Goal: Find contact information: Find contact information

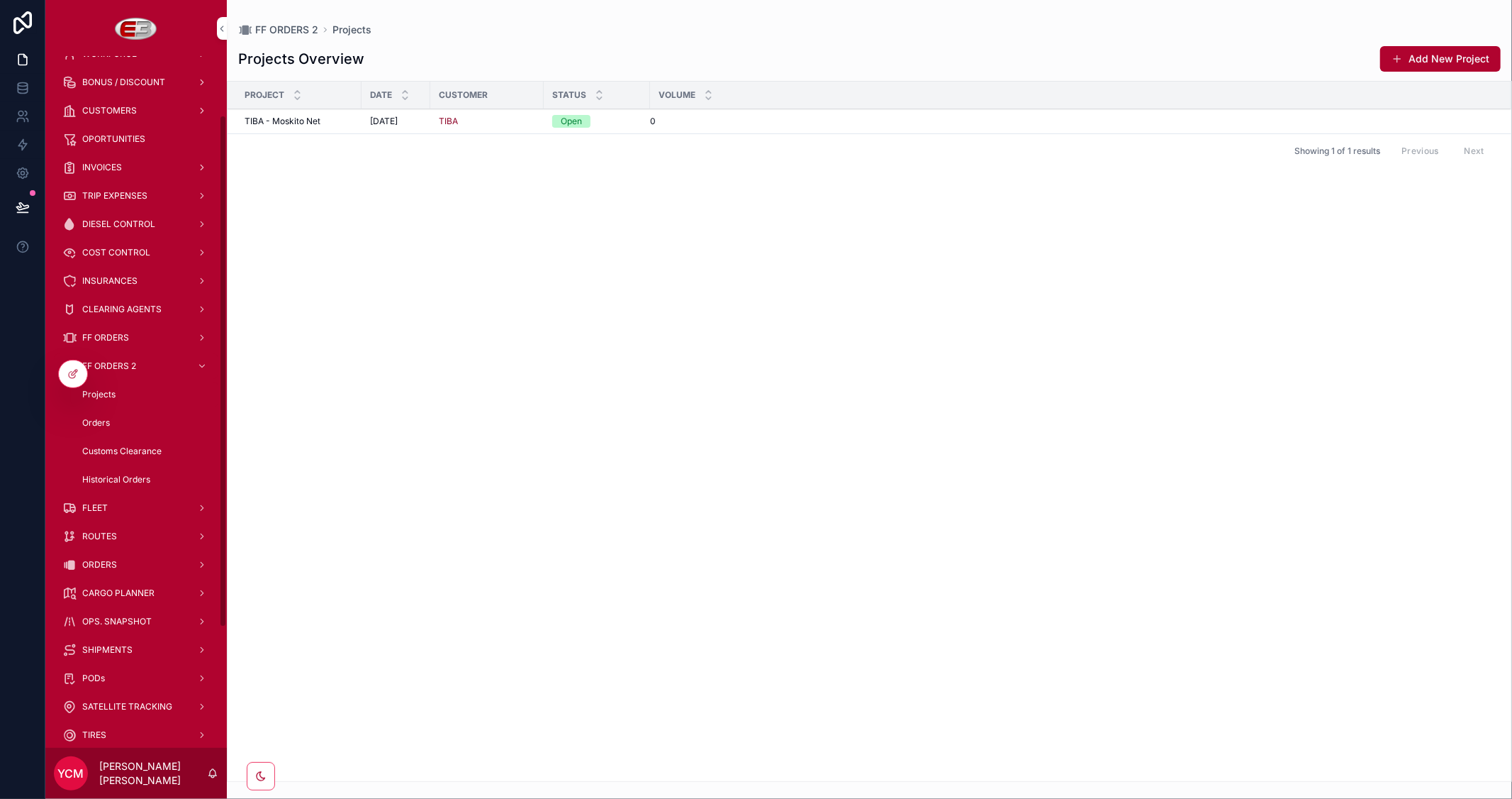
scroll to position [79, 0]
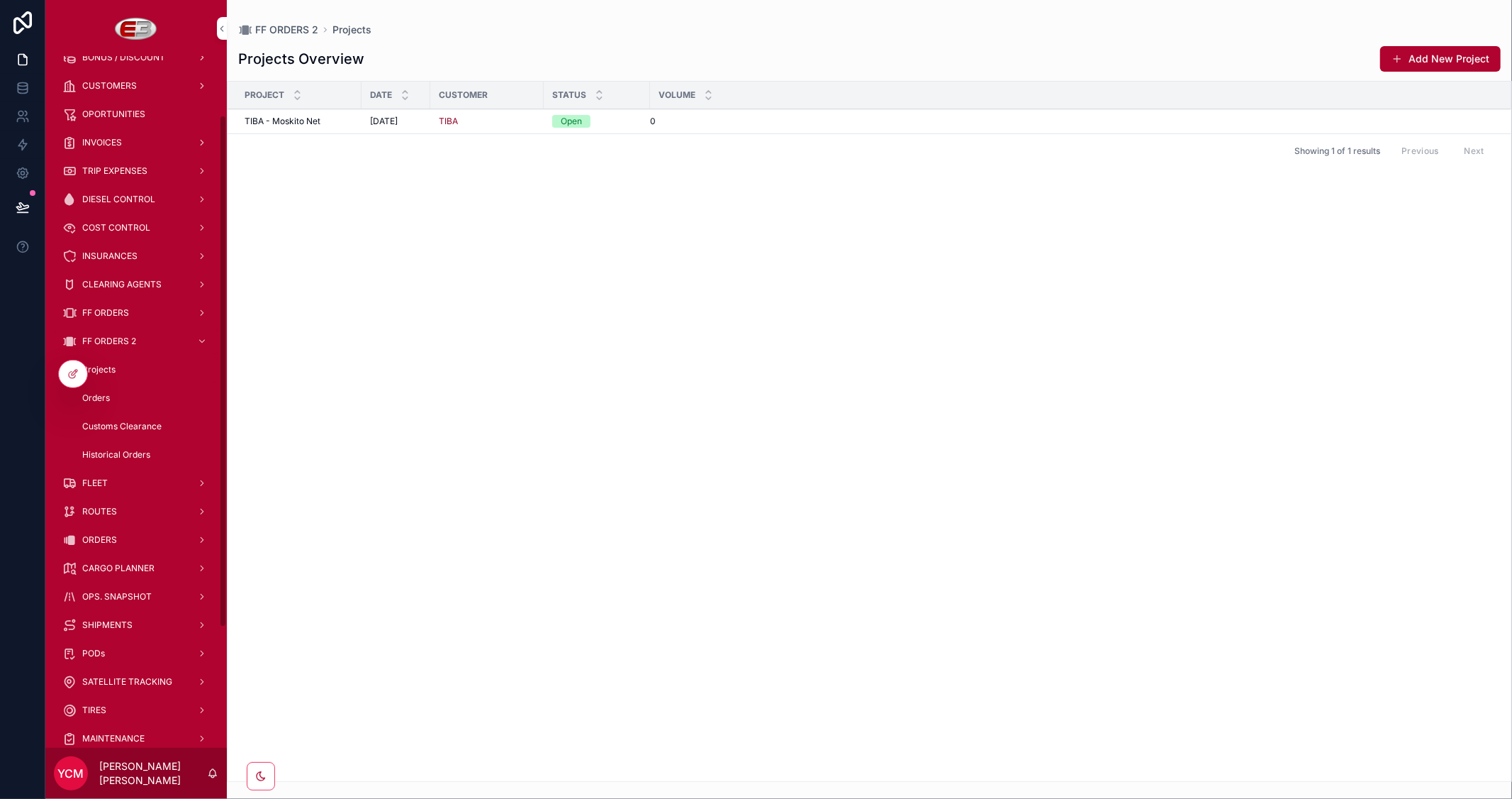
click at [129, 558] on div "CARGO PLANNER" at bounding box center [136, 568] width 147 height 23
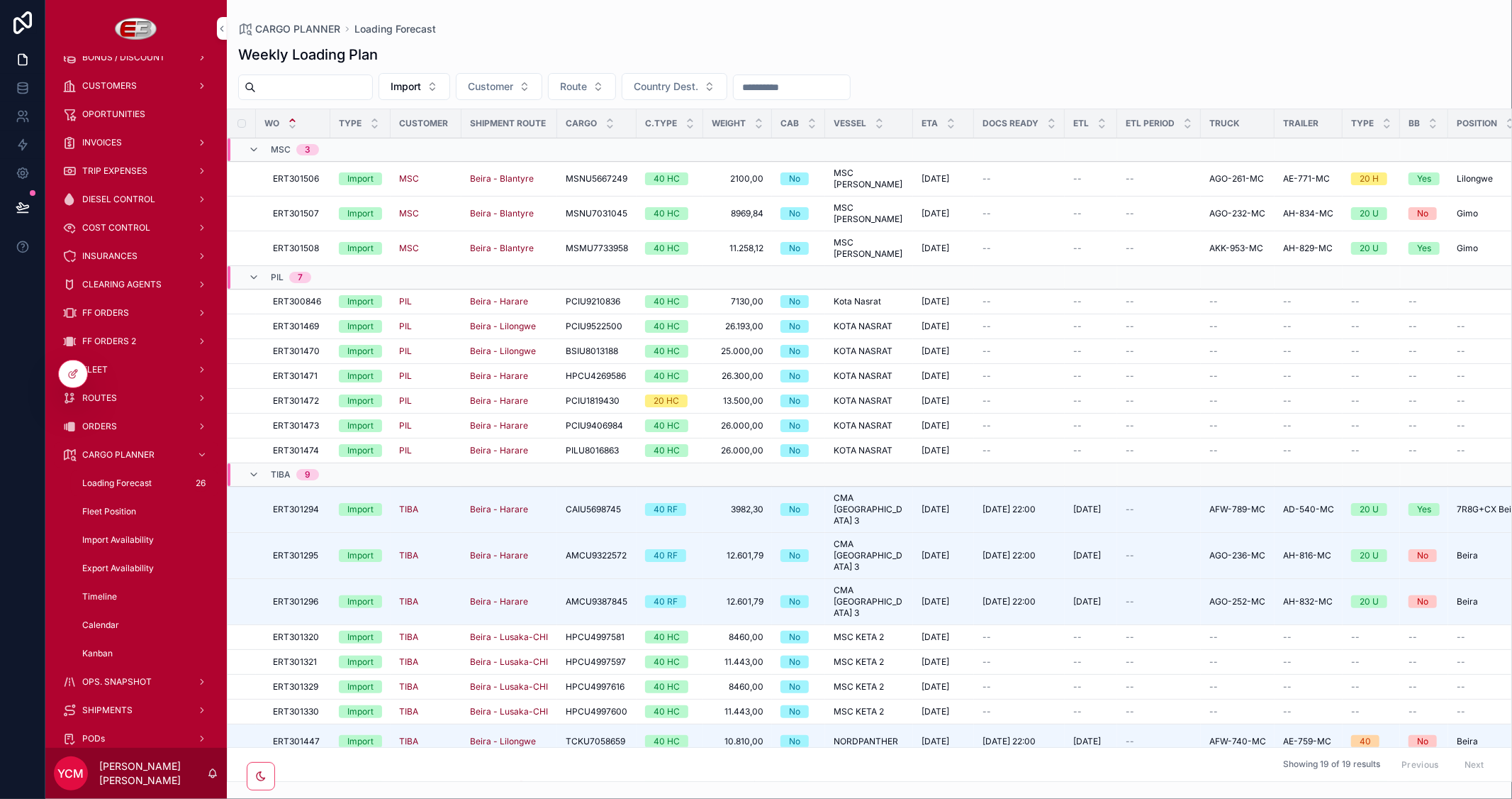
click at [0, 0] on span "Remove Trucks" at bounding box center [0, 0] width 0 height 0
click at [0, 0] on span "Truck Allocation" at bounding box center [0, 0] width 0 height 0
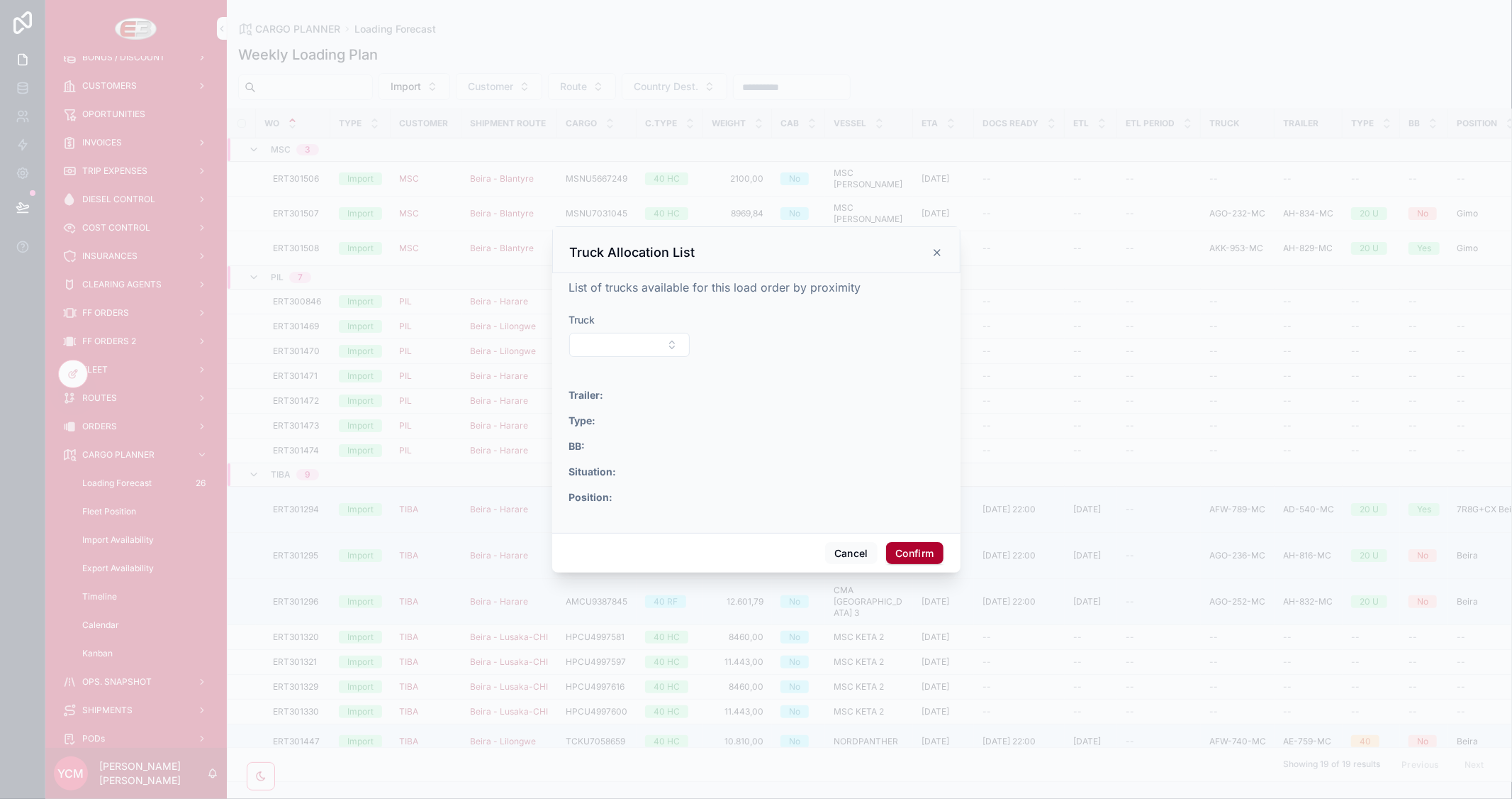
click at [650, 346] on button "Select Button" at bounding box center [630, 344] width 121 height 24
click at [597, 426] on span "AGO-231-MC" at bounding box center [569, 423] width 64 height 14
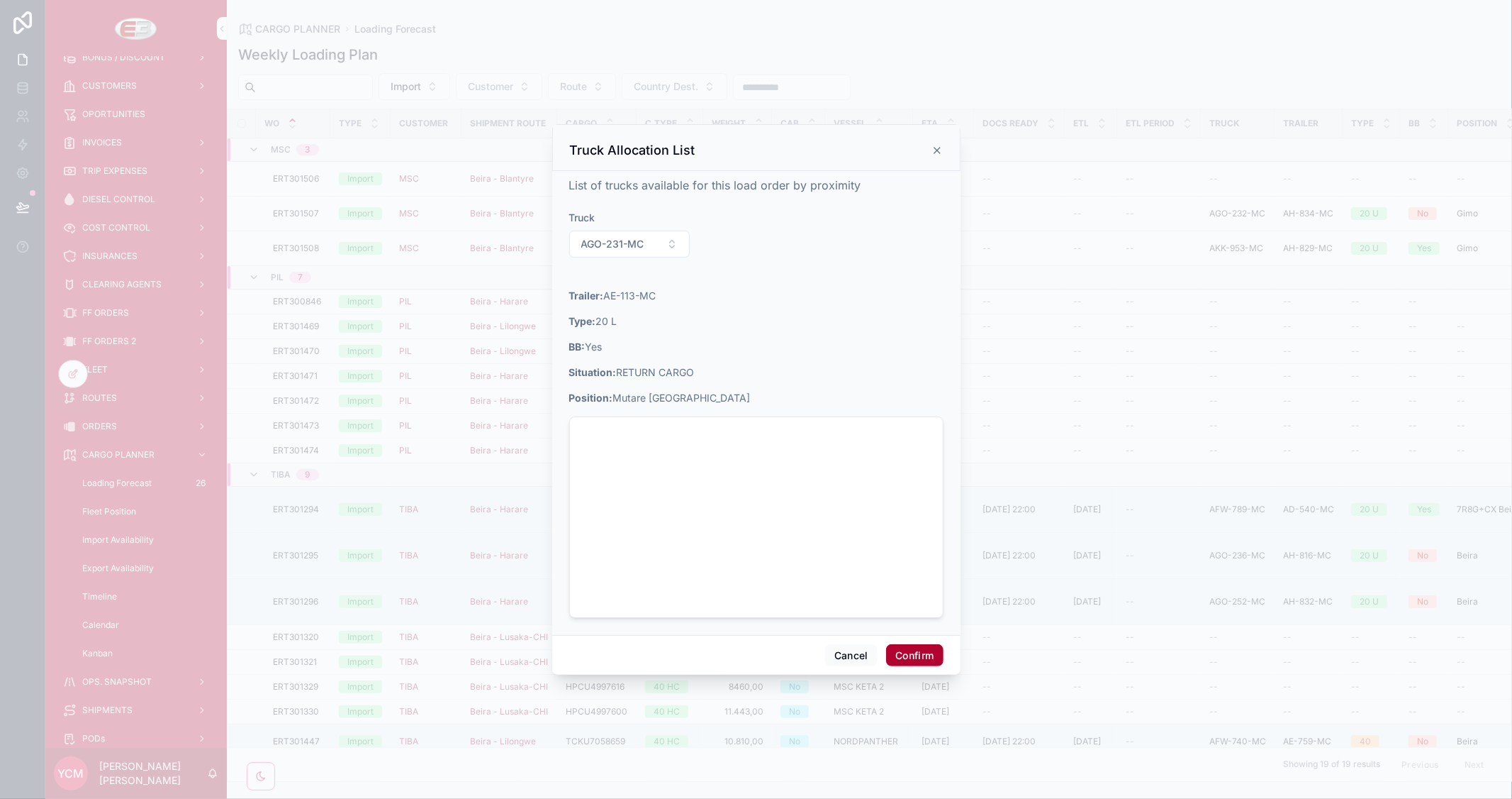
click at [918, 655] on button "Confirm" at bounding box center [914, 656] width 56 height 23
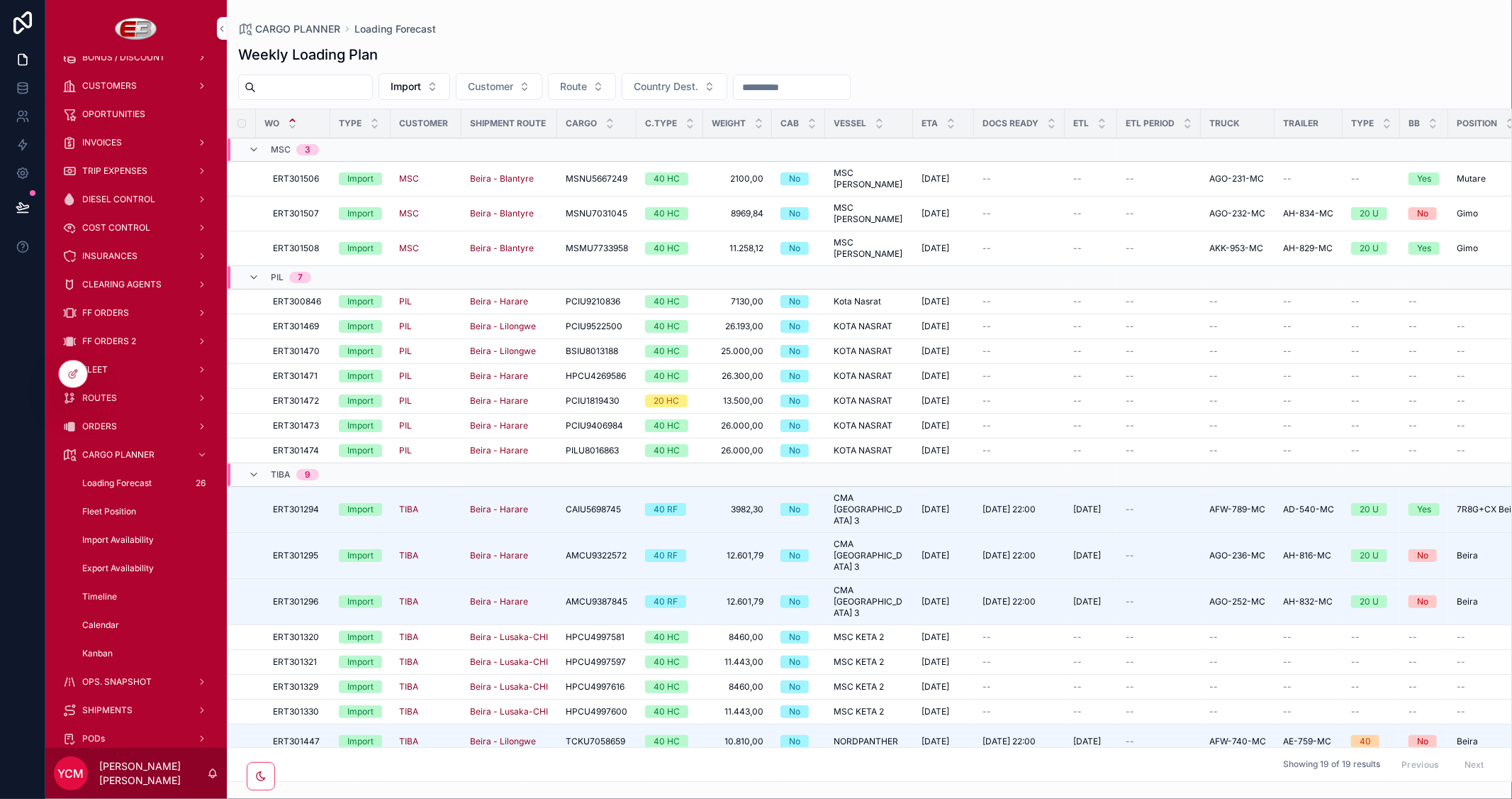
click at [1166, 64] on div "Weekly Loading Plan" at bounding box center [869, 55] width 1262 height 20
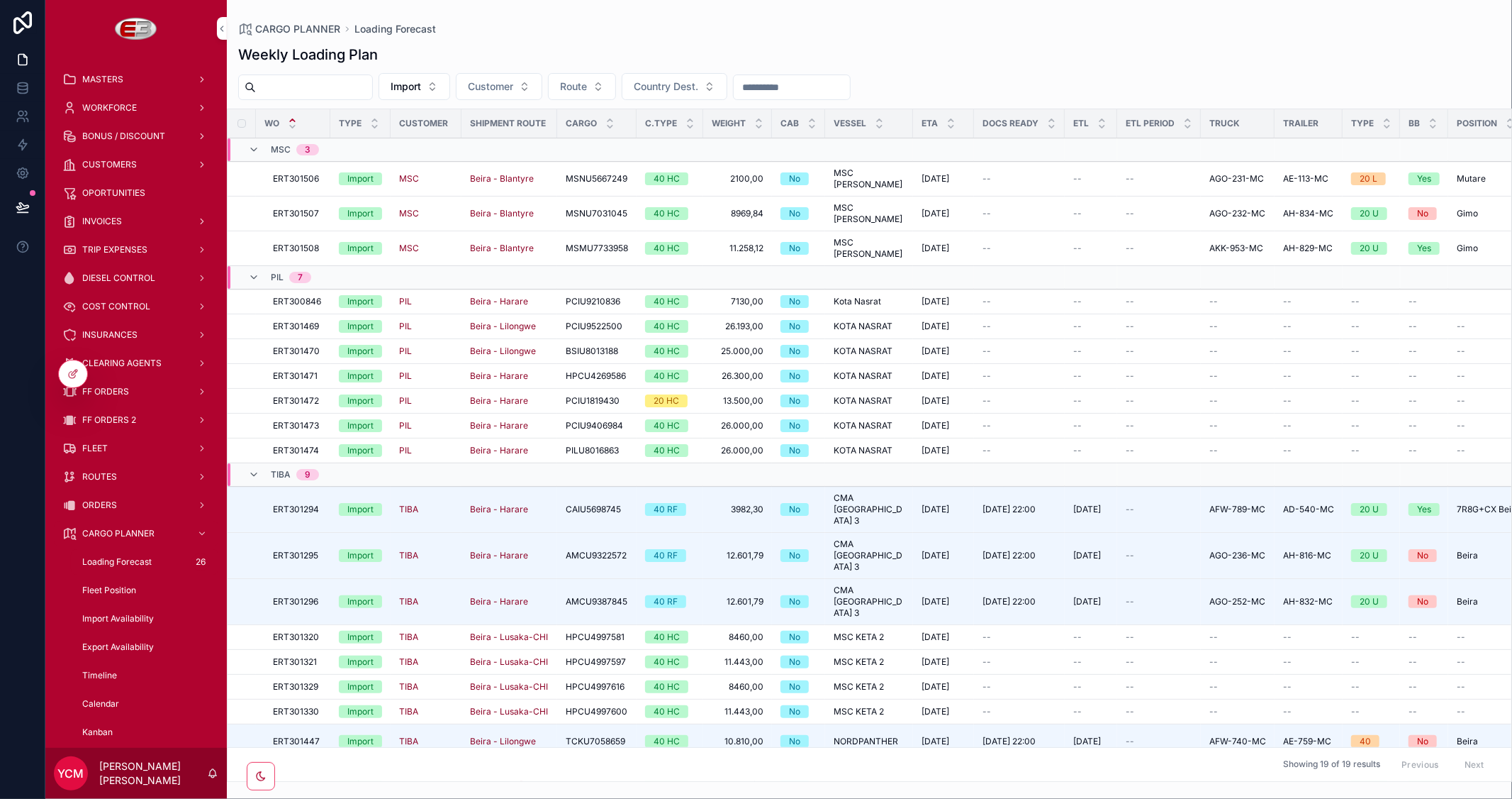
click at [119, 162] on span "CUSTOMERS" at bounding box center [109, 165] width 55 height 11
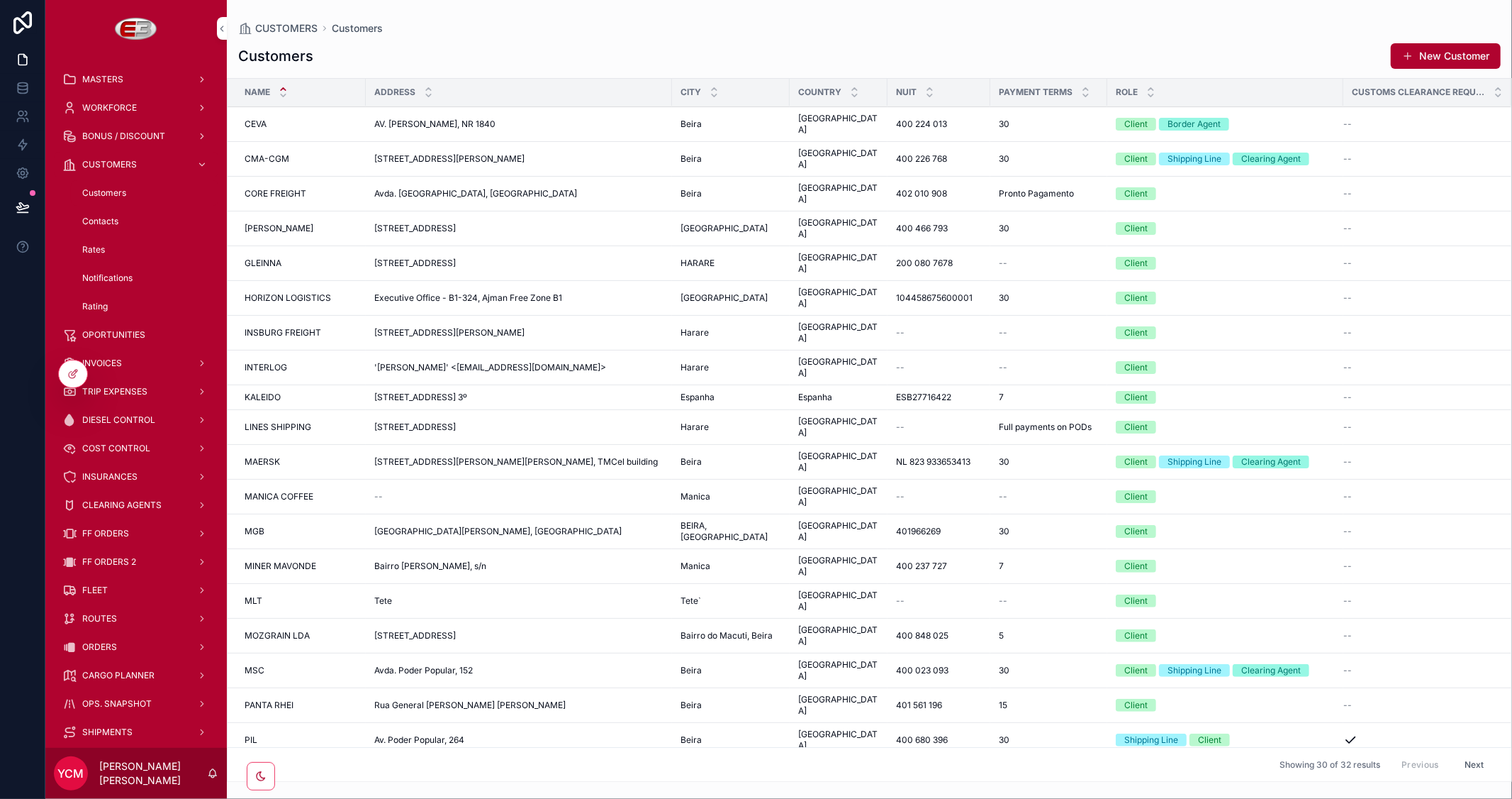
scroll to position [107, 0]
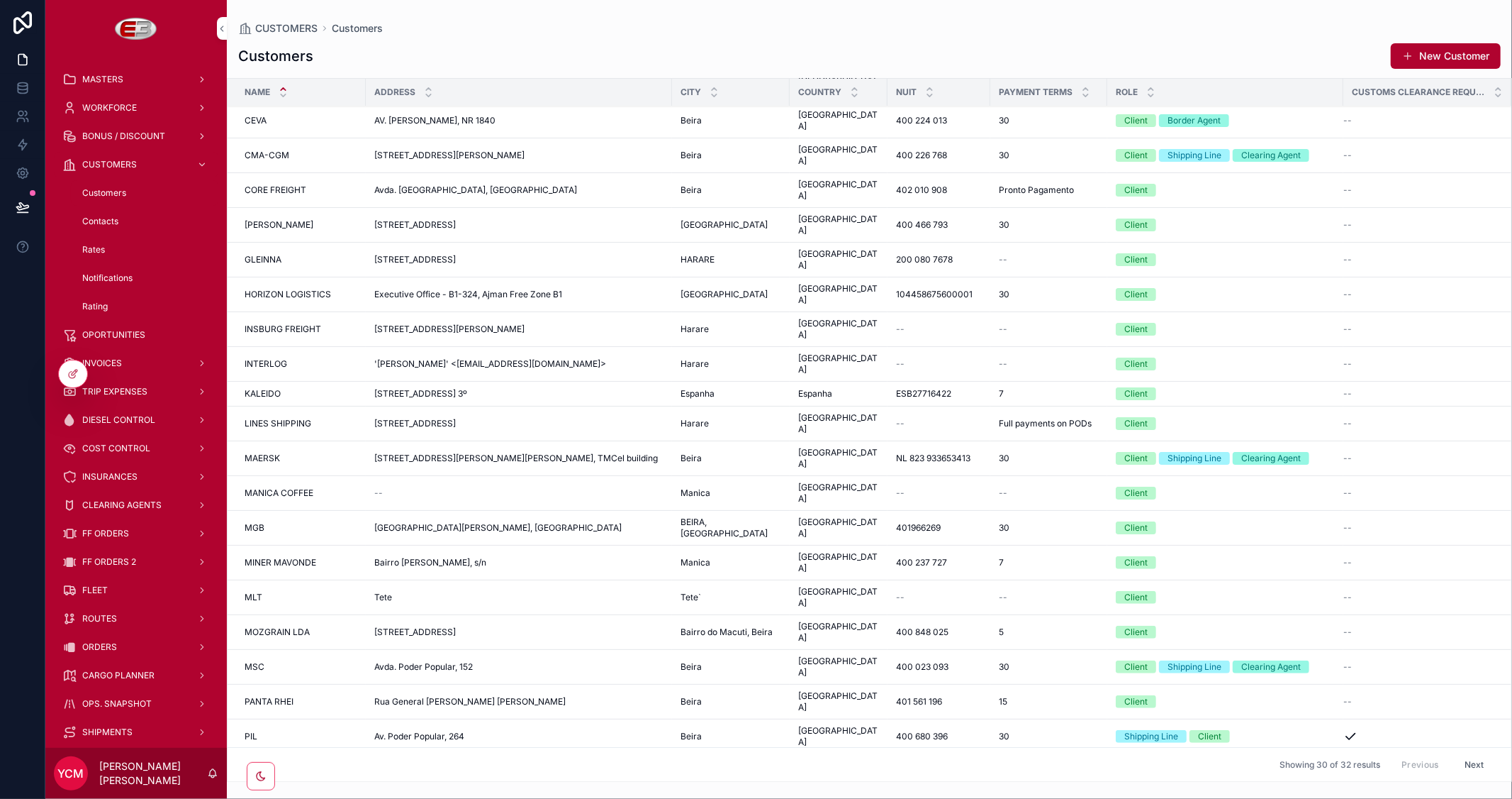
click at [293, 661] on div "MSC MSC" at bounding box center [301, 666] width 113 height 11
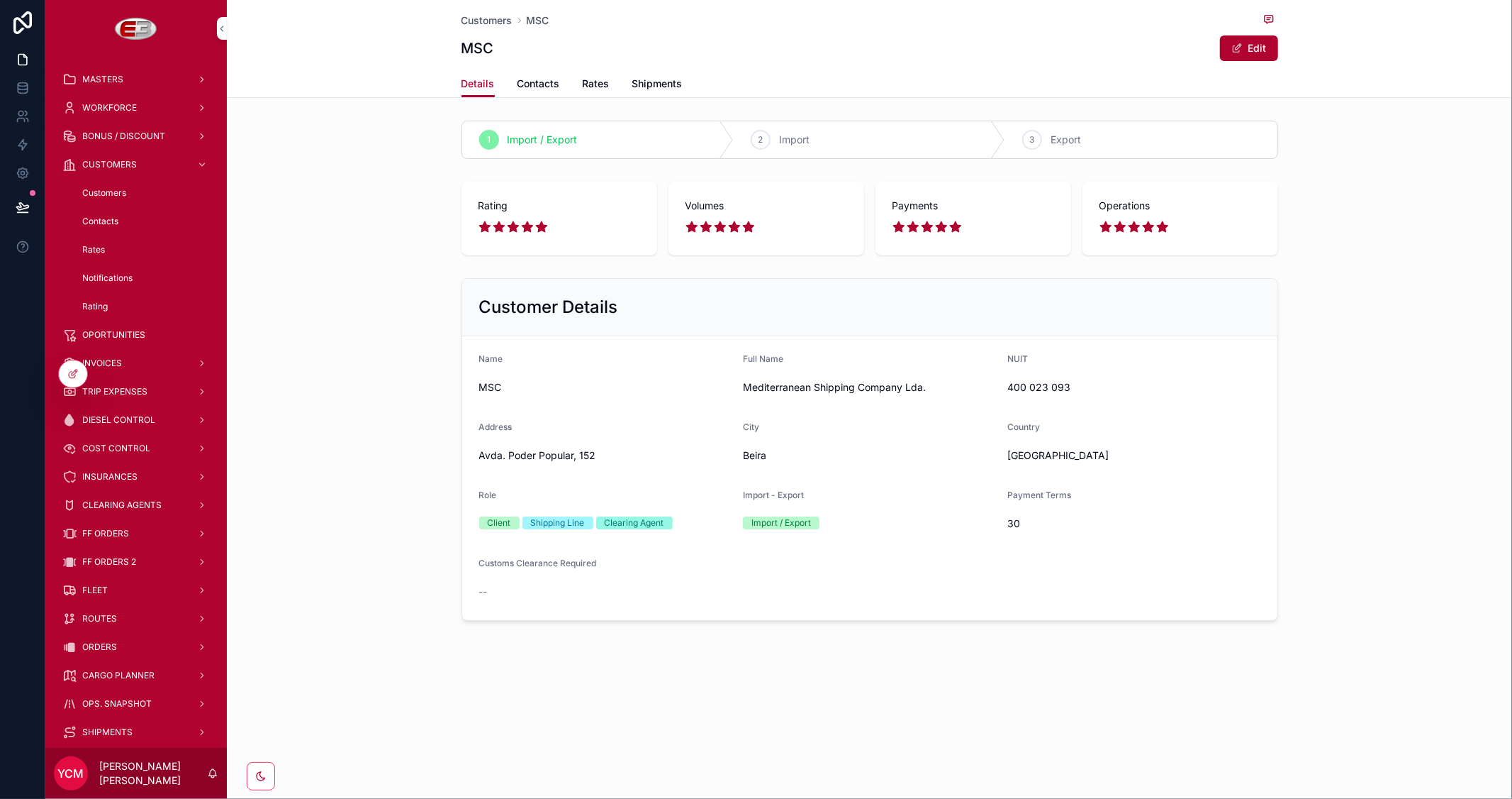
click at [538, 85] on span "Contacts" at bounding box center [538, 84] width 43 height 14
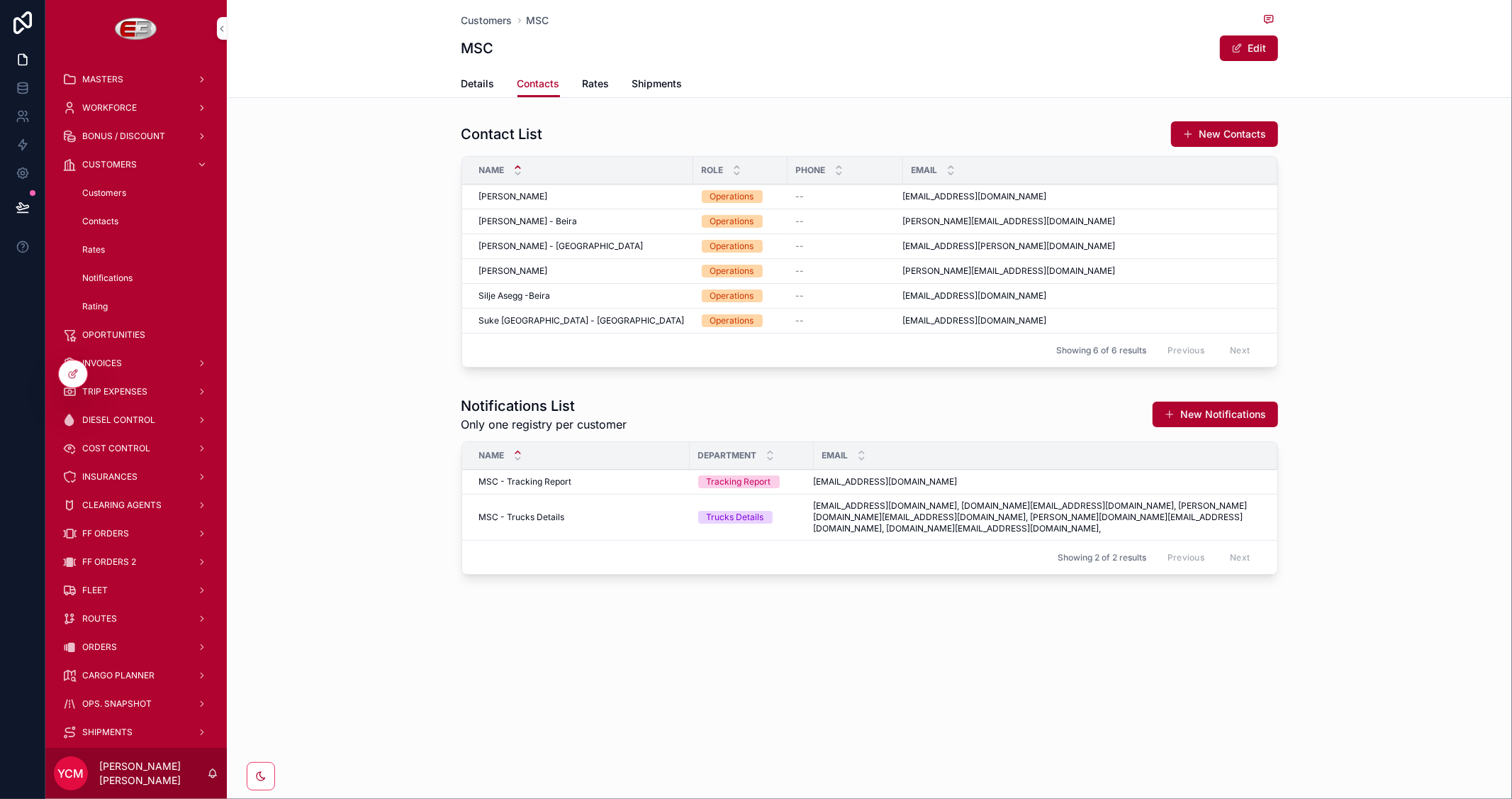
click at [1016, 512] on span "[EMAIL_ADDRESS][DOMAIN_NAME], [DOMAIN_NAME][EMAIL_ADDRESS][DOMAIN_NAME], [PERSO…" at bounding box center [1037, 517] width 447 height 34
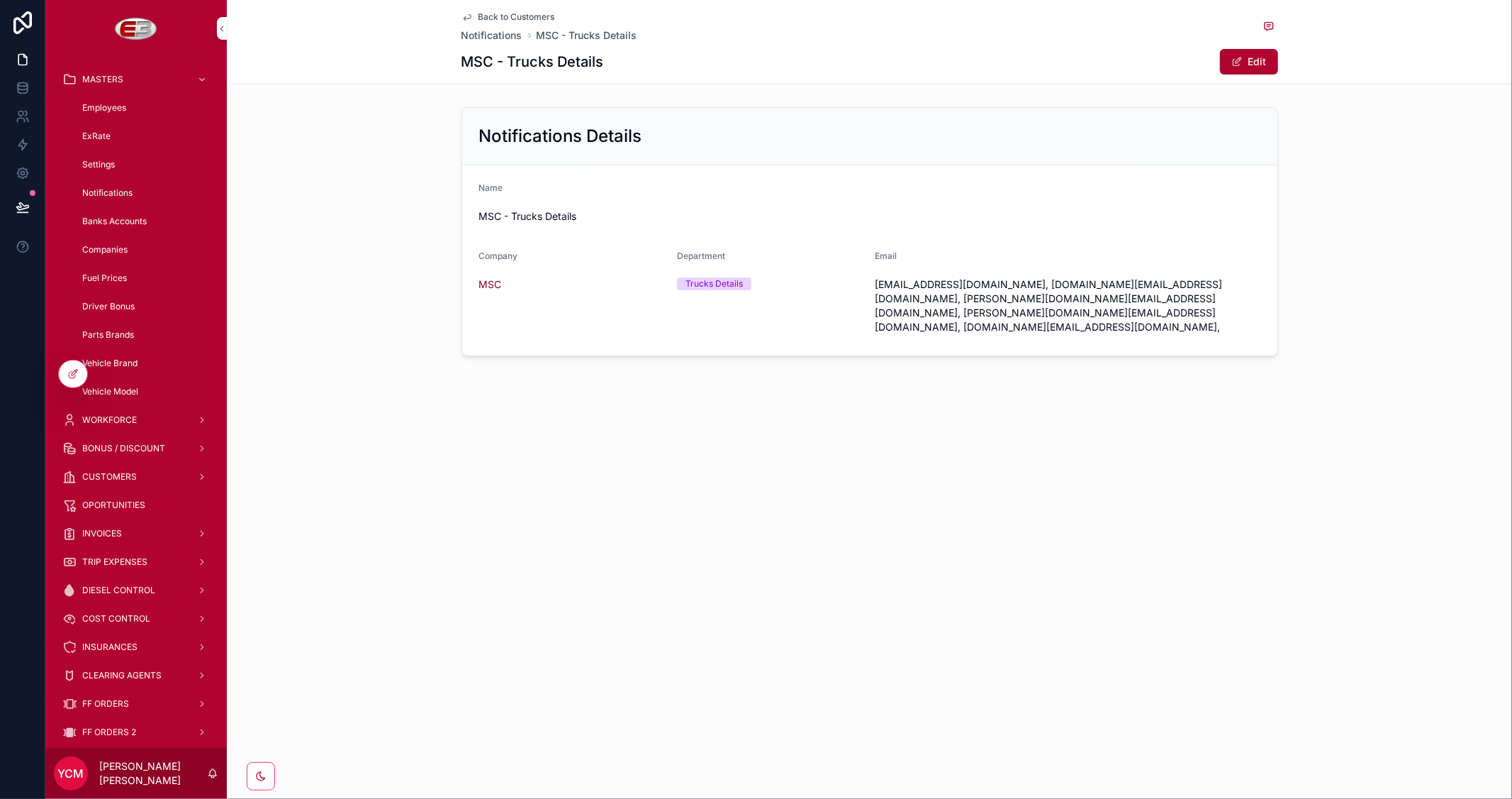
click at [1238, 62] on span "scrollable content" at bounding box center [1237, 61] width 11 height 11
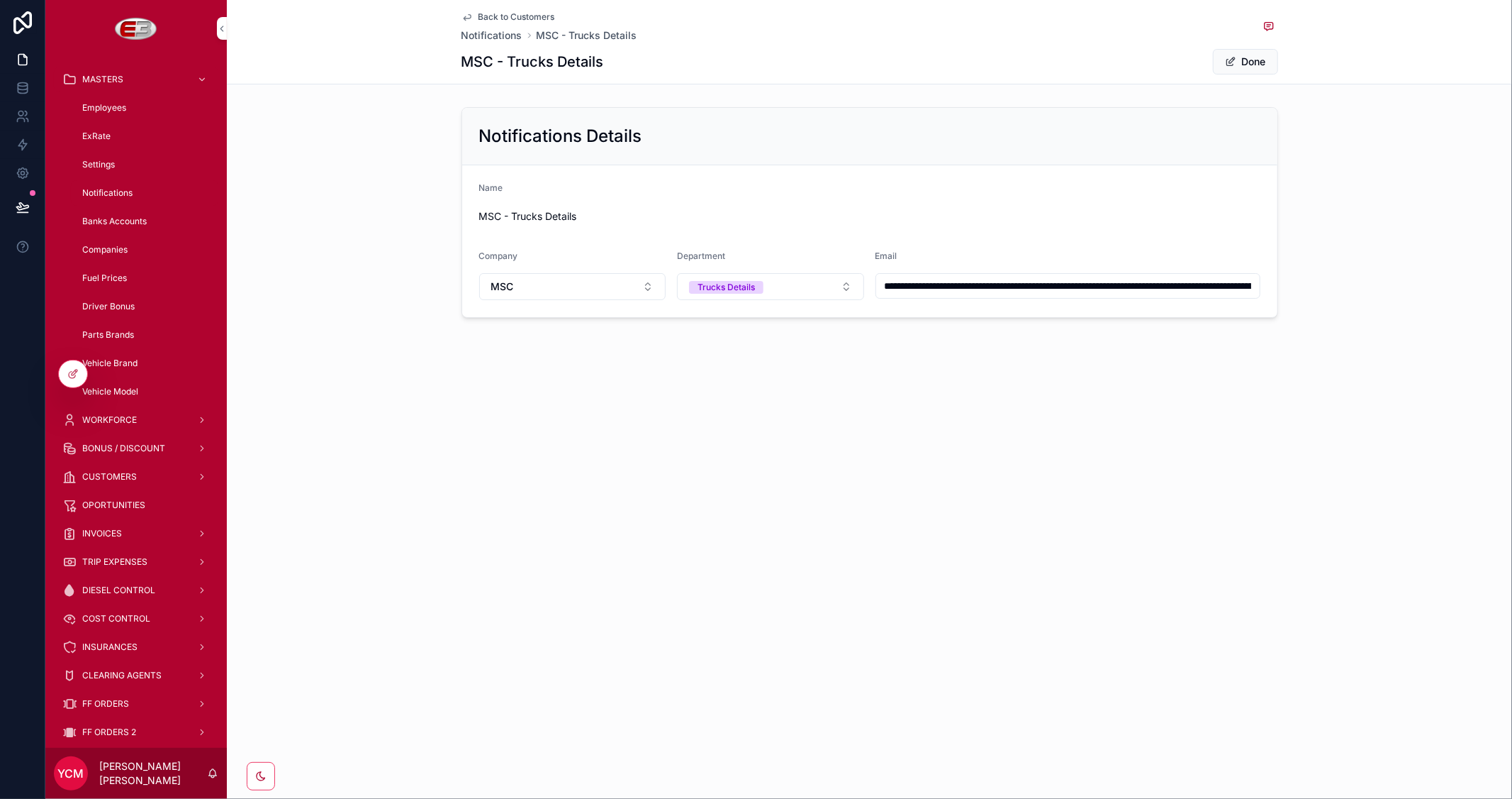
scroll to position [0, 272]
drag, startPoint x: 1168, startPoint y: 288, endPoint x: 1351, endPoint y: 279, distance: 183.2
click at [1351, 279] on div "**********" at bounding box center [869, 212] width 1285 height 222
click at [1248, 285] on input "**********" at bounding box center [1068, 286] width 384 height 20
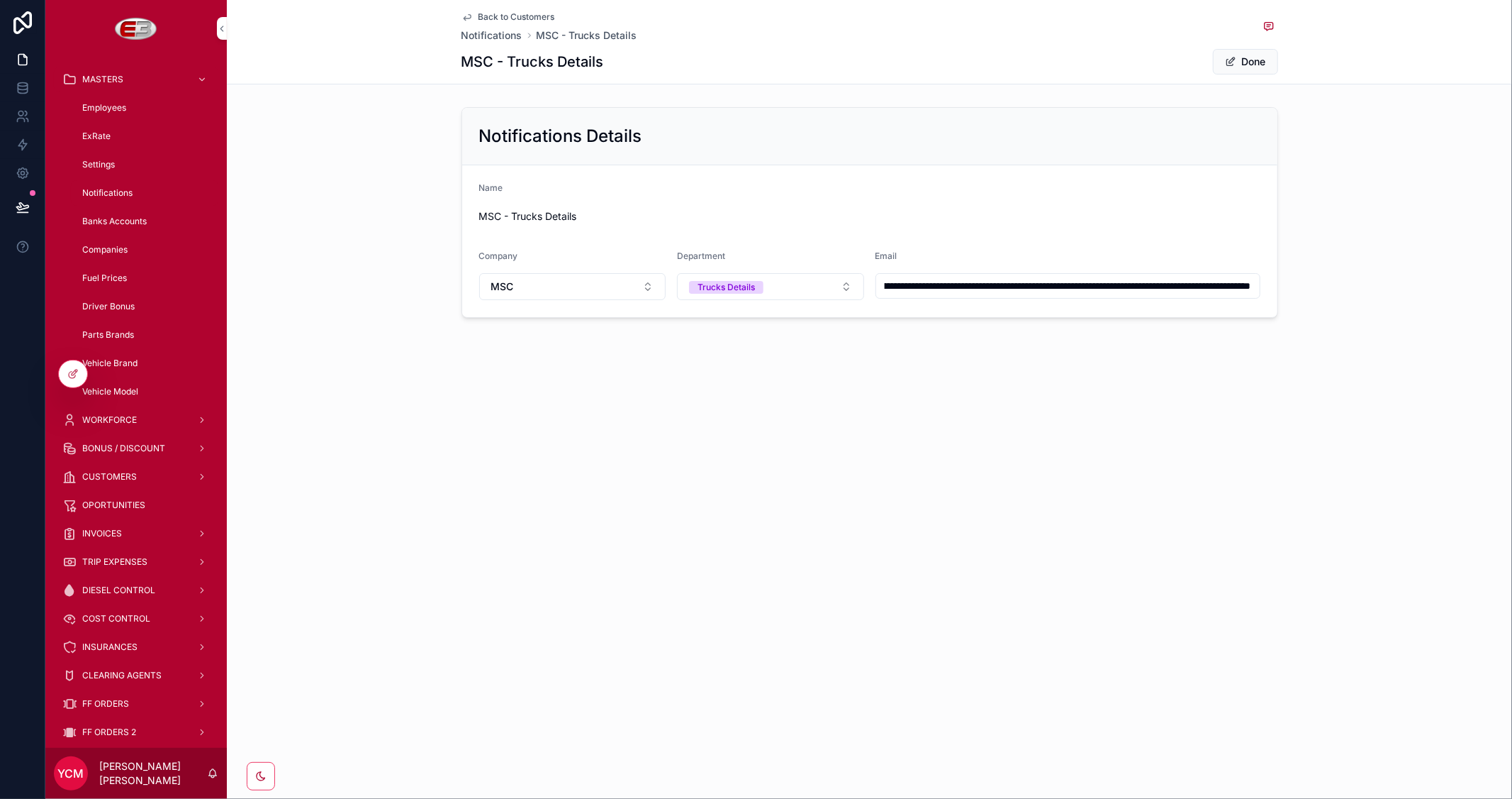
type input "**********"
click at [1250, 61] on button "Done" at bounding box center [1245, 61] width 65 height 25
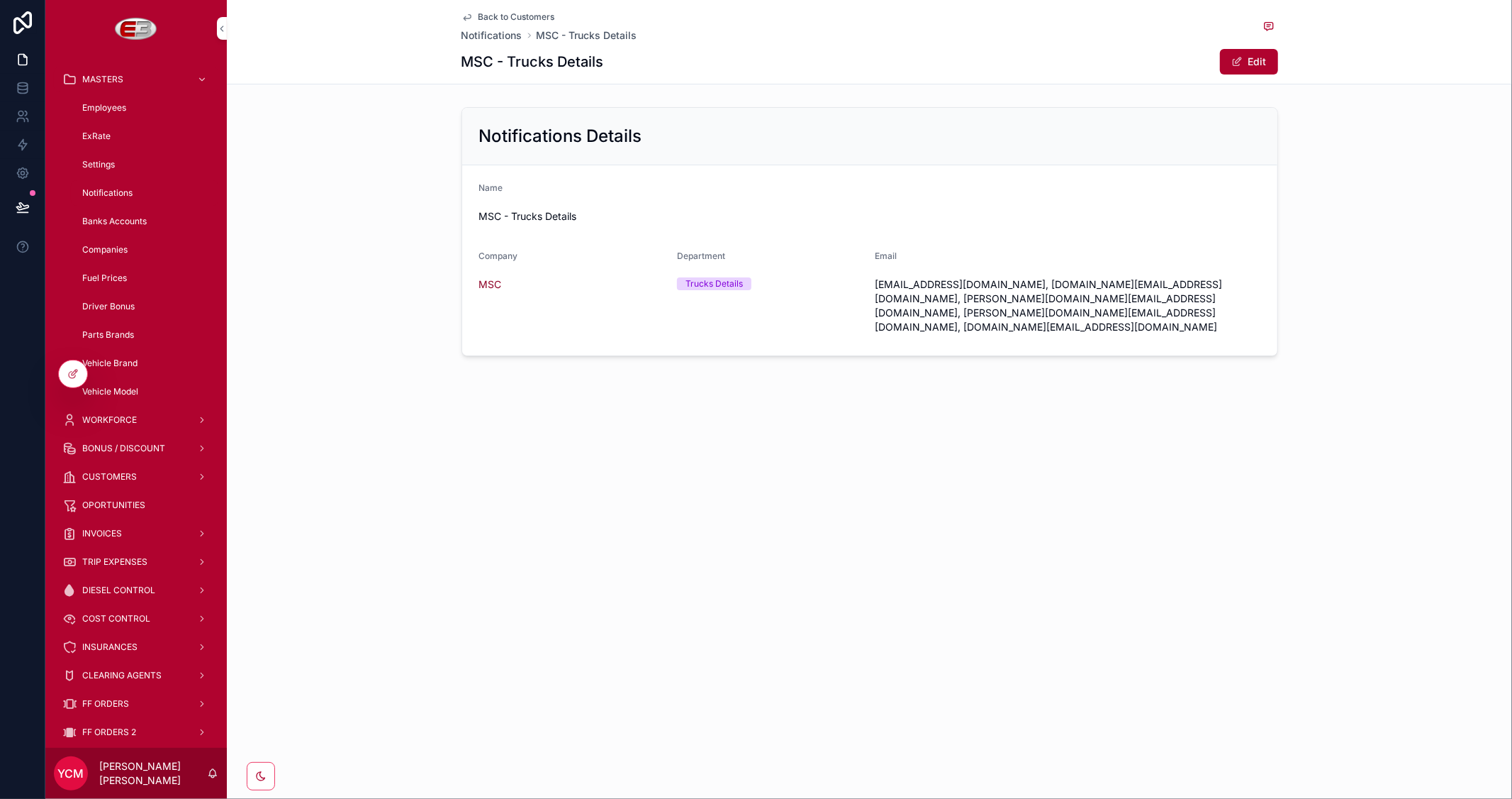
click at [540, 12] on span "Back to Customers" at bounding box center [517, 17] width 77 height 11
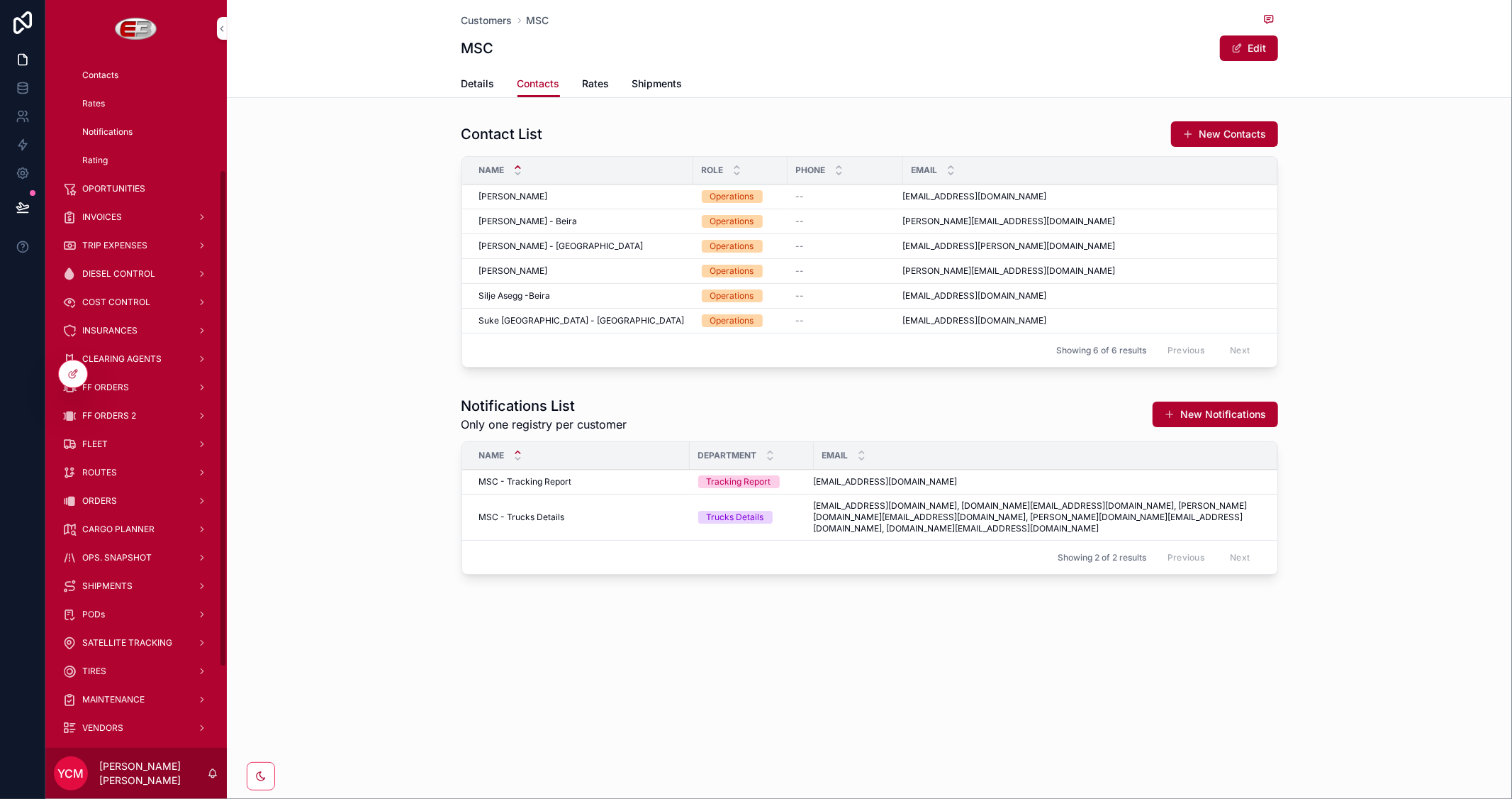
scroll to position [157, 0]
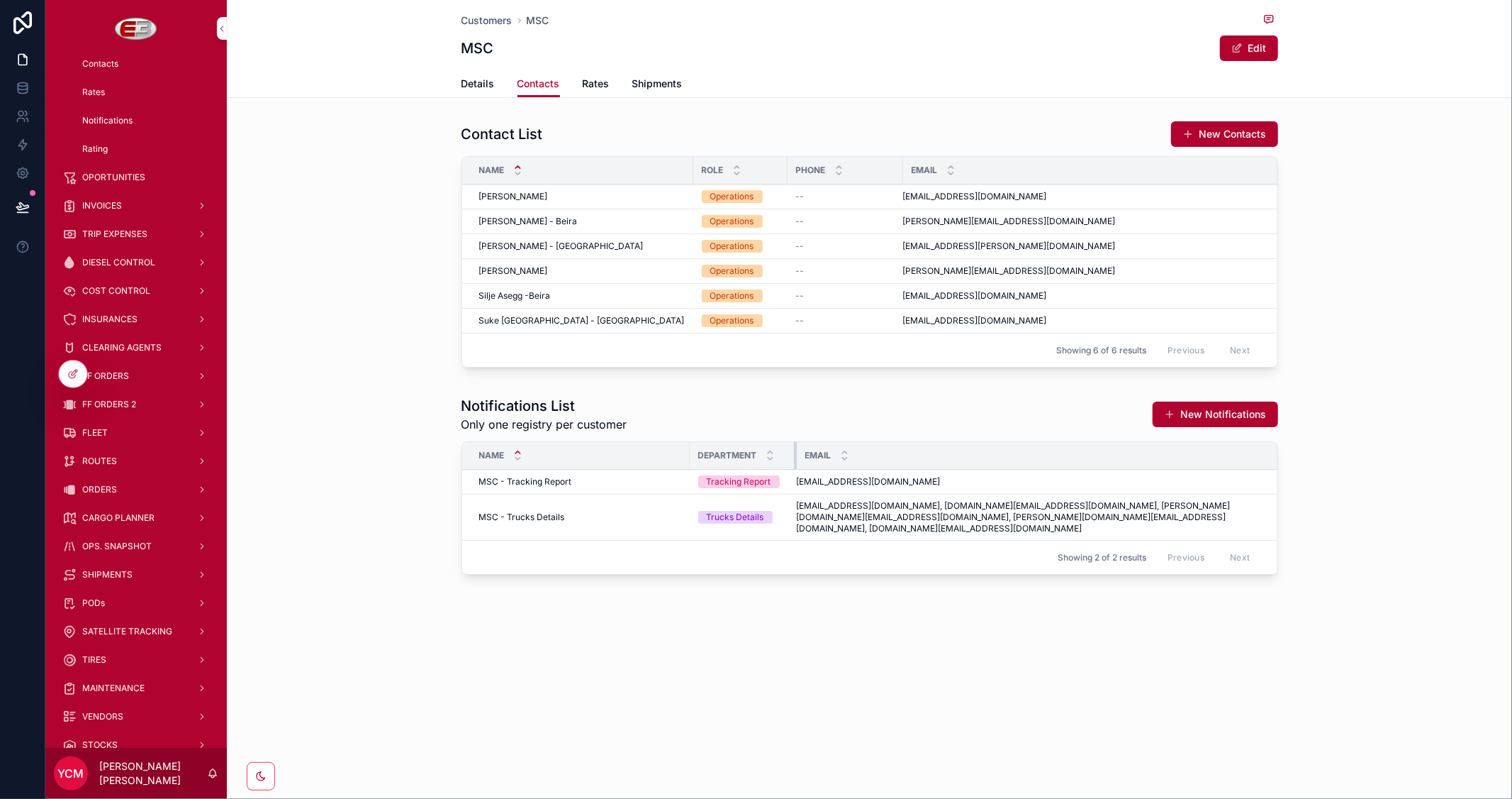
drag, startPoint x: 811, startPoint y: 455, endPoint x: 794, endPoint y: 454, distance: 17.0
click at [794, 454] on div "scrollable content" at bounding box center [796, 455] width 6 height 27
click at [682, 452] on th "Name" at bounding box center [574, 456] width 225 height 28
click at [788, 451] on div "scrollable content" at bounding box center [790, 455] width 6 height 27
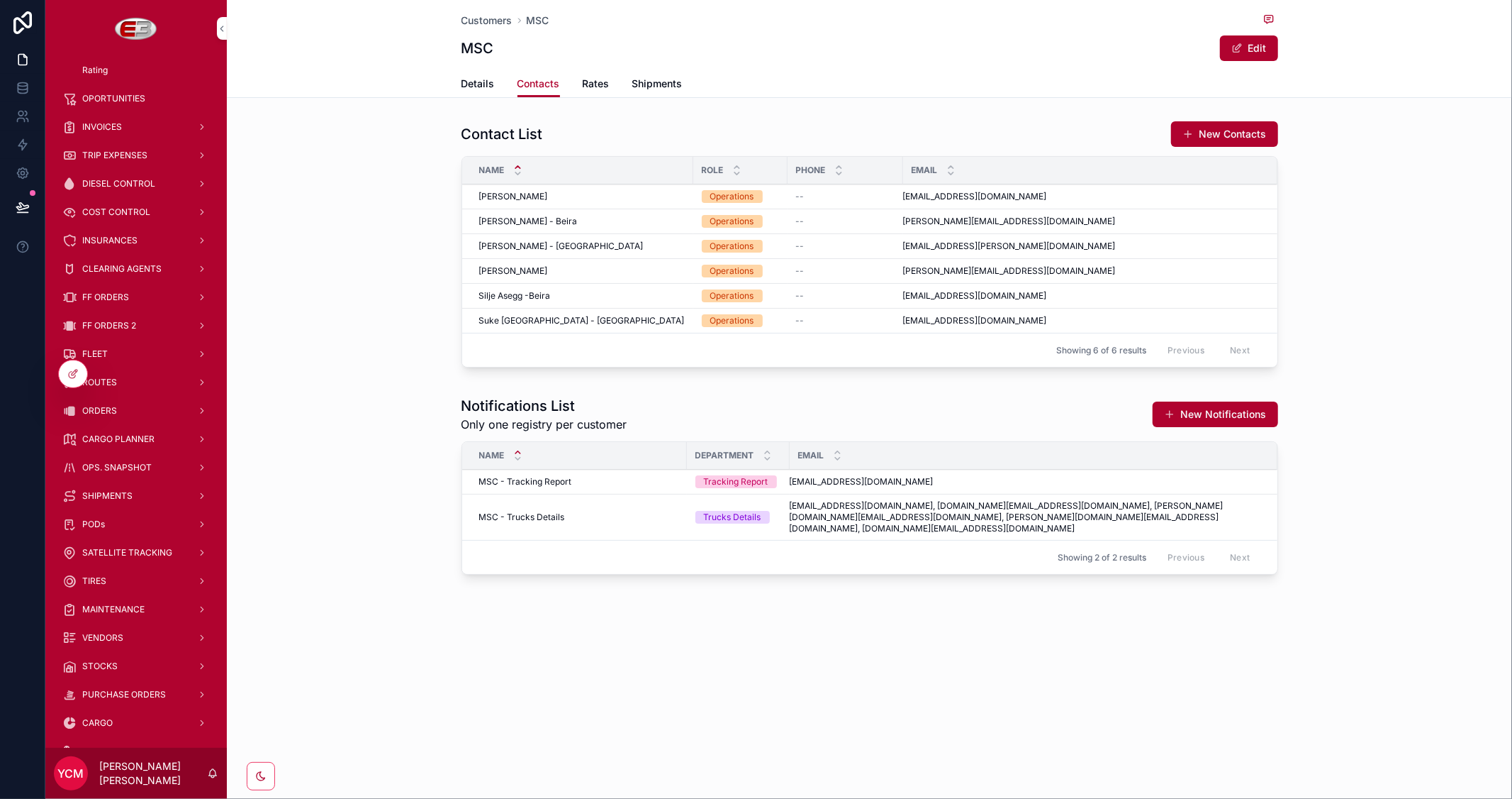
click at [123, 490] on span "SHIPMENTS" at bounding box center [107, 496] width 51 height 11
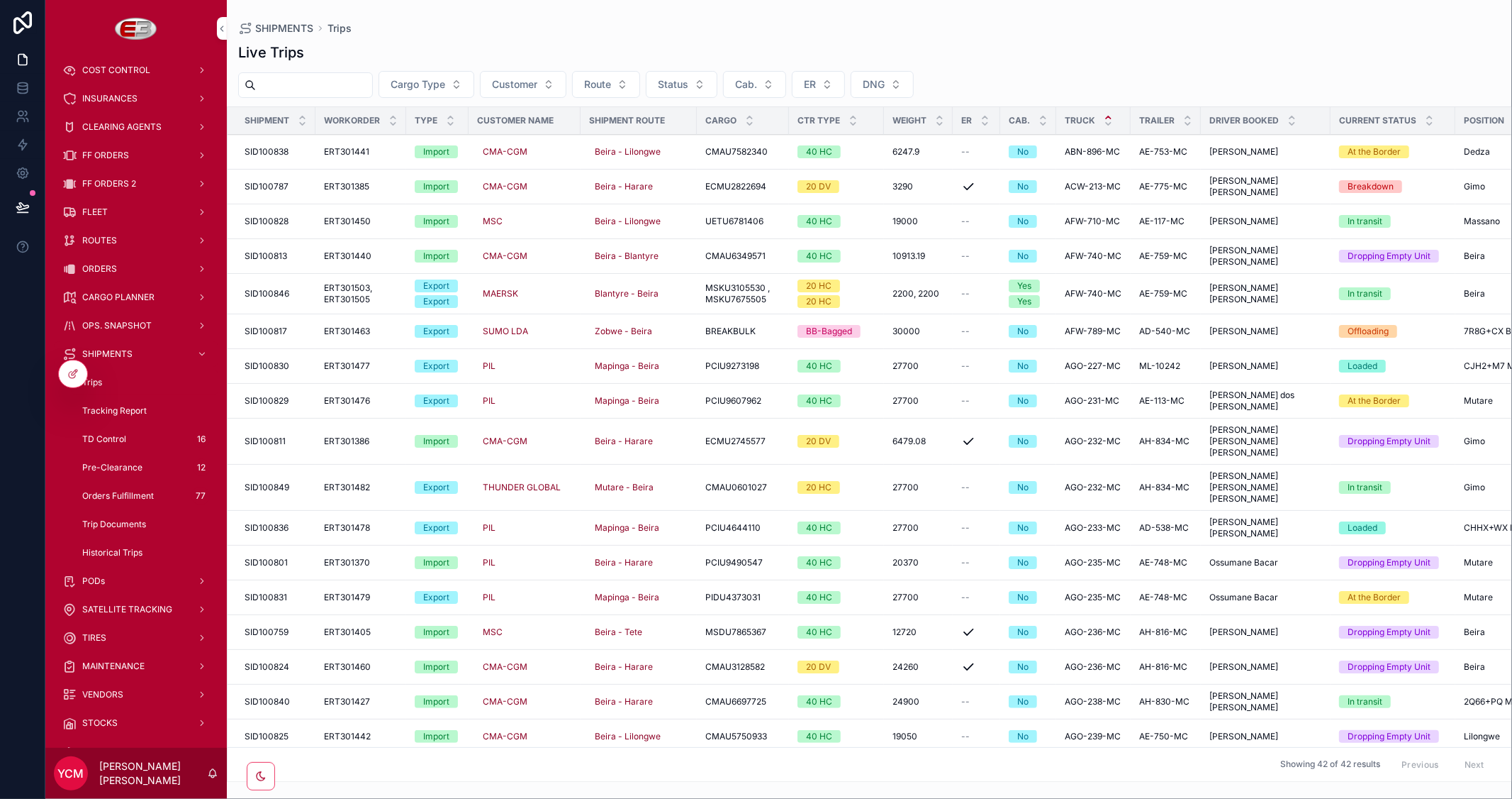
click at [115, 295] on span "CARGO PLANNER" at bounding box center [118, 297] width 72 height 11
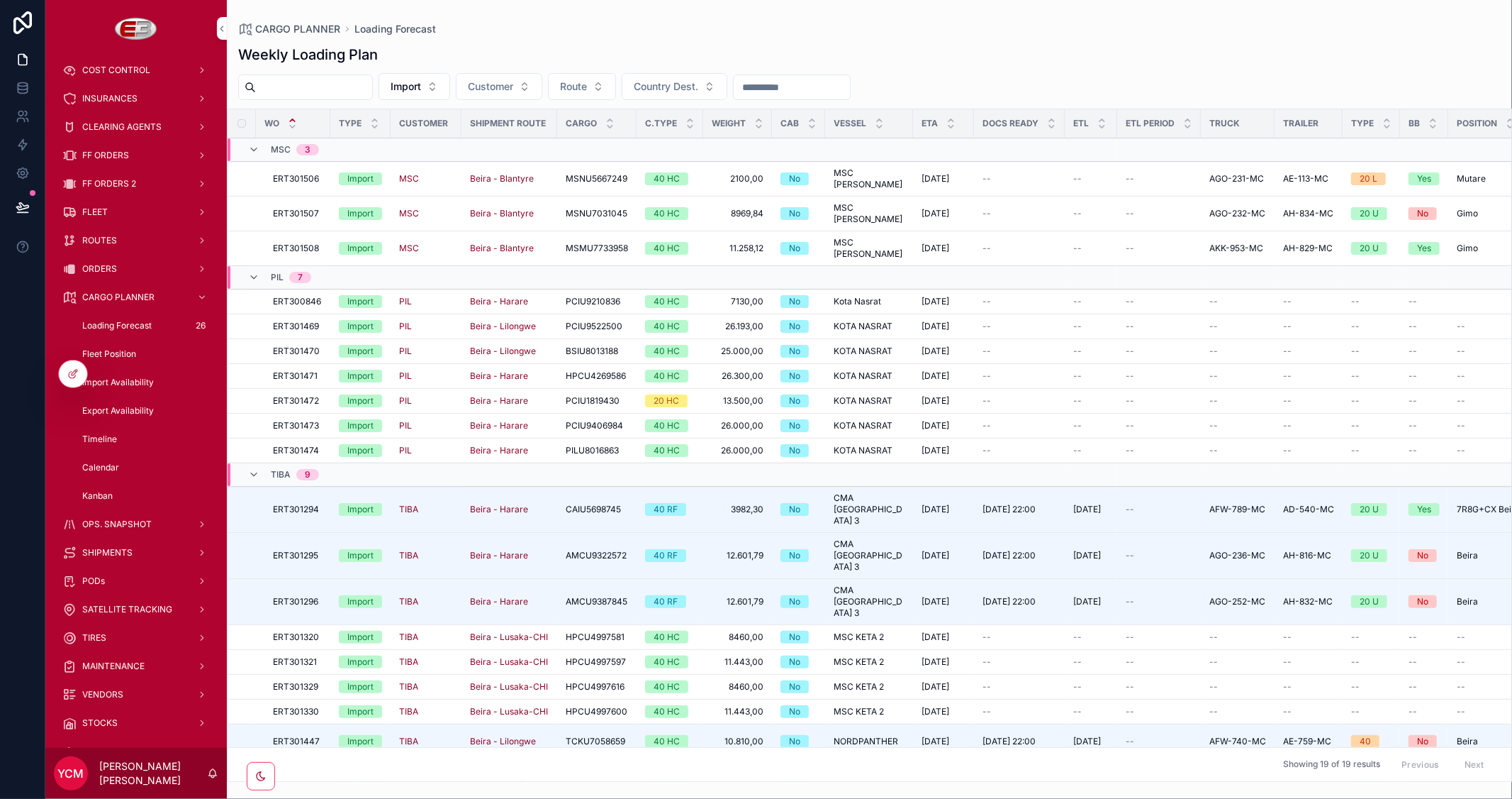
click at [111, 266] on span "ORDERS" at bounding box center [99, 269] width 34 height 11
